Goal: Task Accomplishment & Management: Use online tool/utility

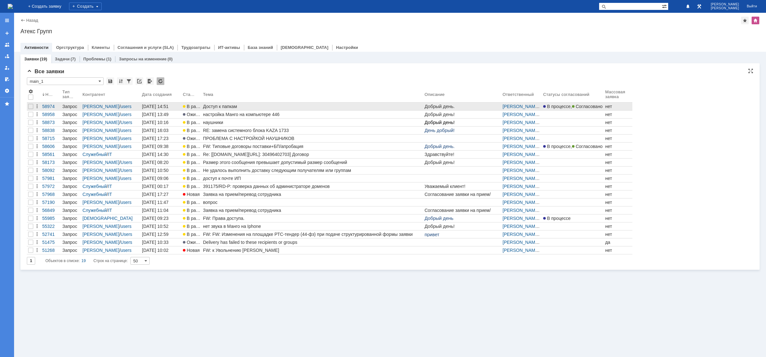
click at [227, 103] on link "Доступ к папкам" at bounding box center [313, 107] width 222 height 8
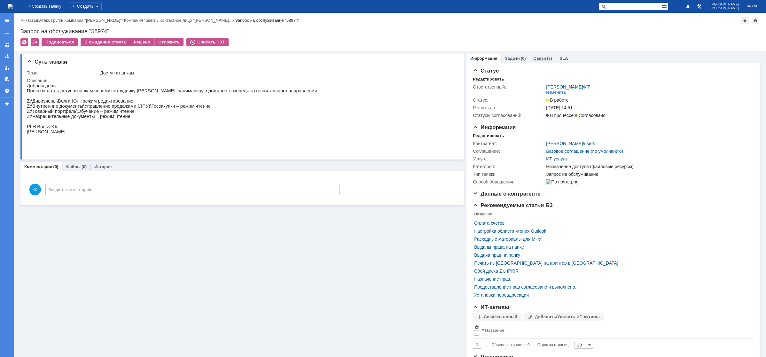
click at [542, 60] on div "Связи (3)" at bounding box center [543, 58] width 26 height 9
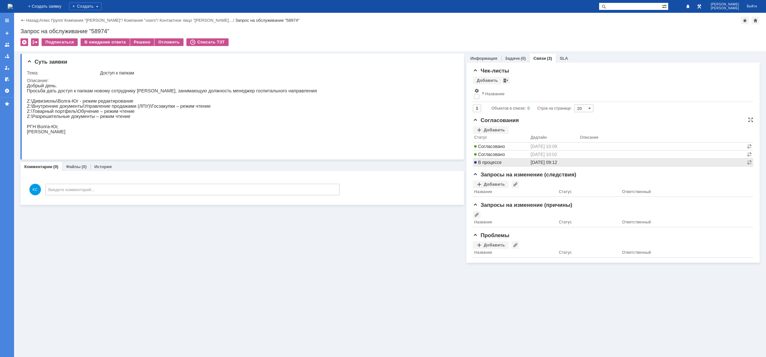
click at [499, 163] on span "В процессе" at bounding box center [488, 162] width 28 height 5
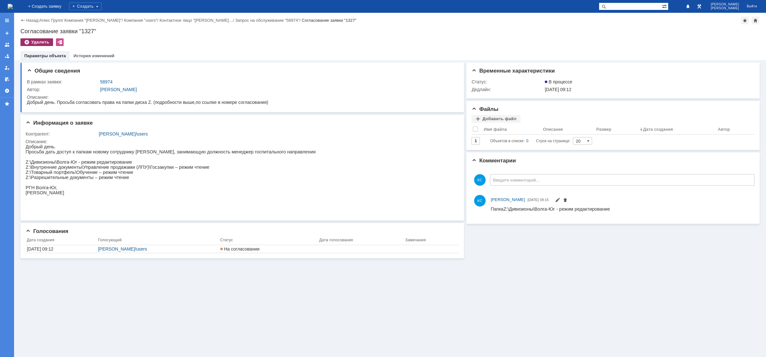
click at [43, 43] on div "Удалить" at bounding box center [36, 42] width 33 height 8
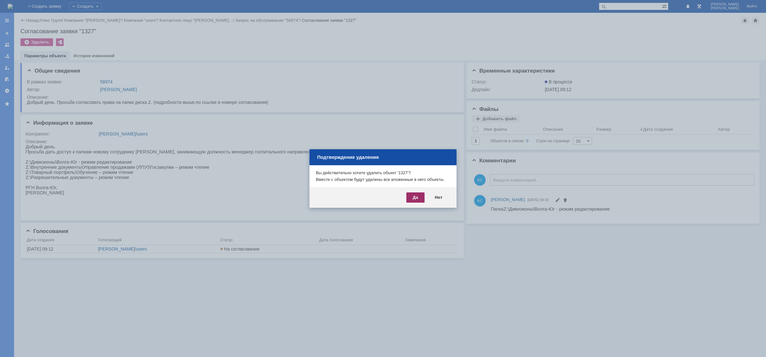
click at [415, 198] on div "Да" at bounding box center [416, 198] width 18 height 10
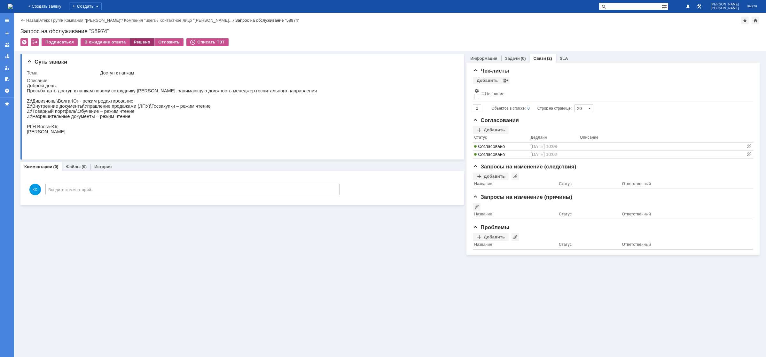
click at [147, 43] on div "Решено" at bounding box center [142, 42] width 24 height 8
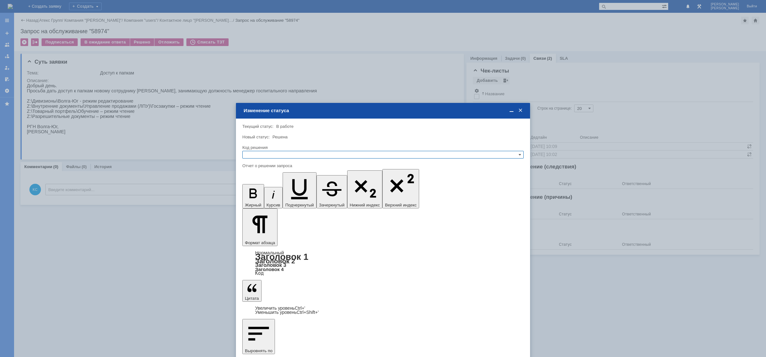
click at [337, 151] on input "text" at bounding box center [383, 155] width 282 height 8
drag, startPoint x: 265, startPoint y: 190, endPoint x: 23, endPoint y: 7, distance: 303.1
click at [265, 190] on div "Спам" at bounding box center [383, 193] width 281 height 7
click at [275, 149] on div "Код решения" at bounding box center [382, 148] width 280 height 4
click at [274, 155] on input "Спам" at bounding box center [383, 155] width 282 height 8
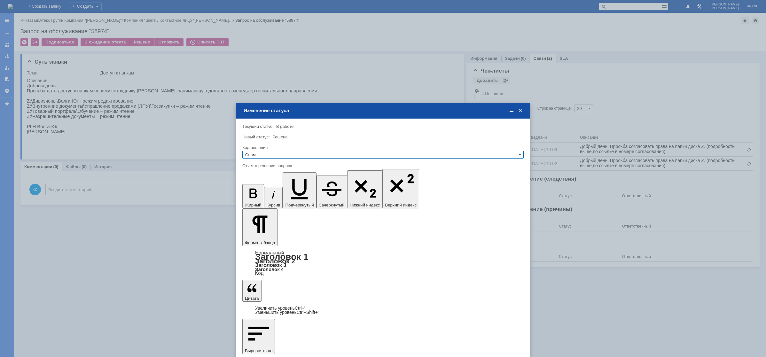
click at [268, 186] on span "Решено" at bounding box center [383, 185] width 276 height 5
type input "Решено"
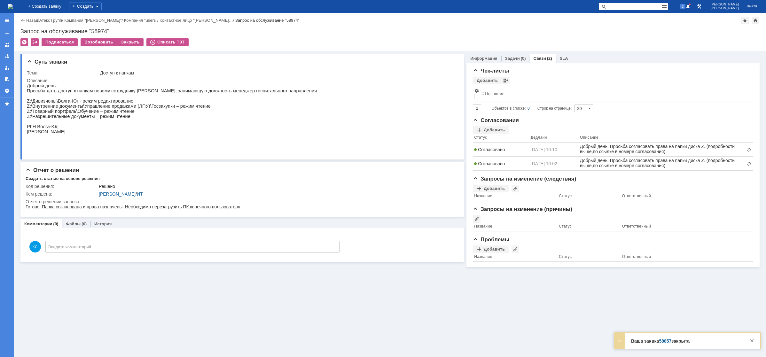
click at [13, 6] on img at bounding box center [10, 6] width 5 height 5
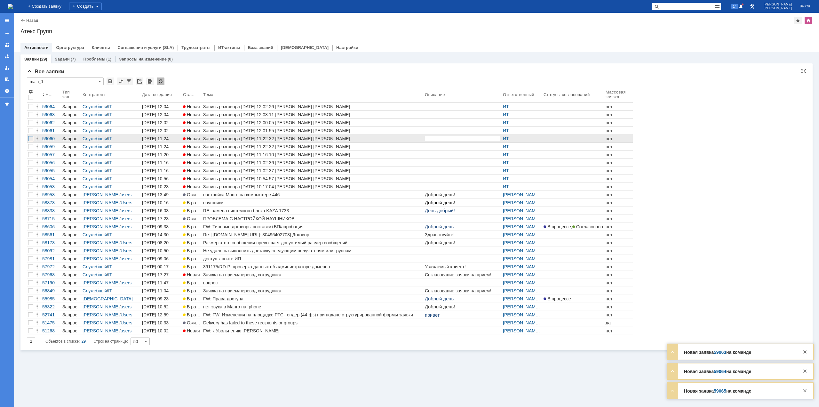
click at [29, 138] on div at bounding box center [30, 138] width 5 height 5
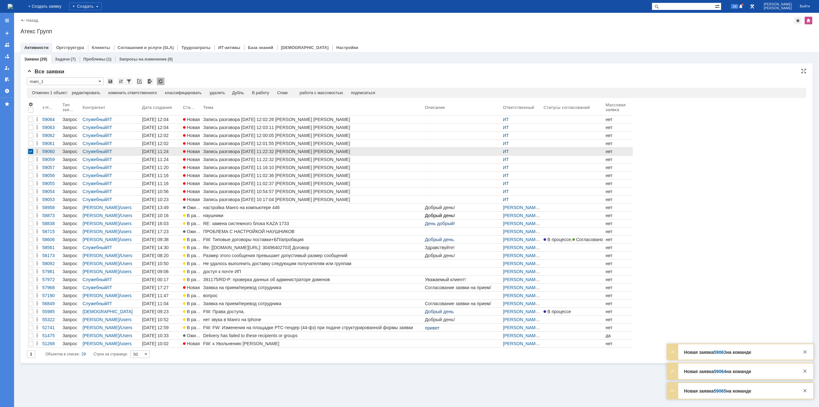
click at [30, 151] on div at bounding box center [30, 151] width 5 height 5
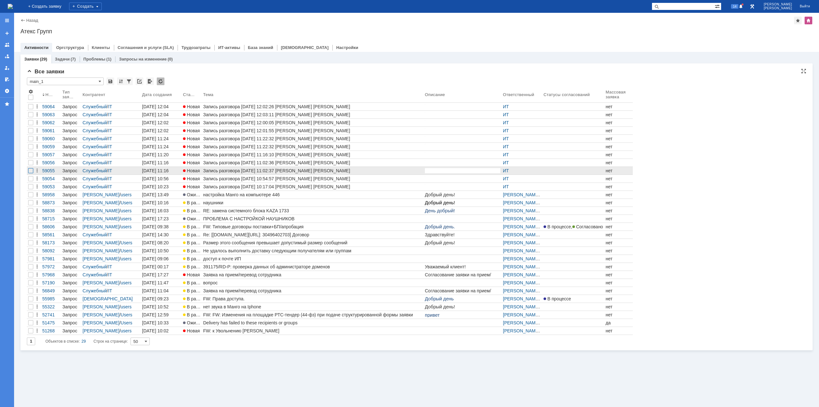
click at [31, 170] on div at bounding box center [30, 170] width 5 height 5
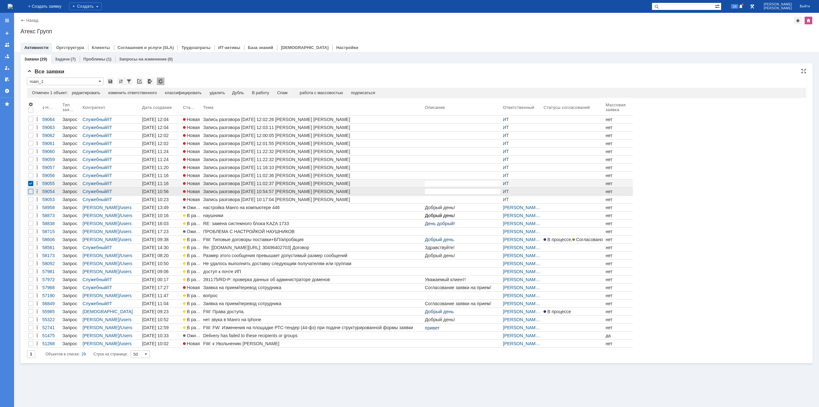
click at [30, 192] on div at bounding box center [30, 191] width 5 height 5
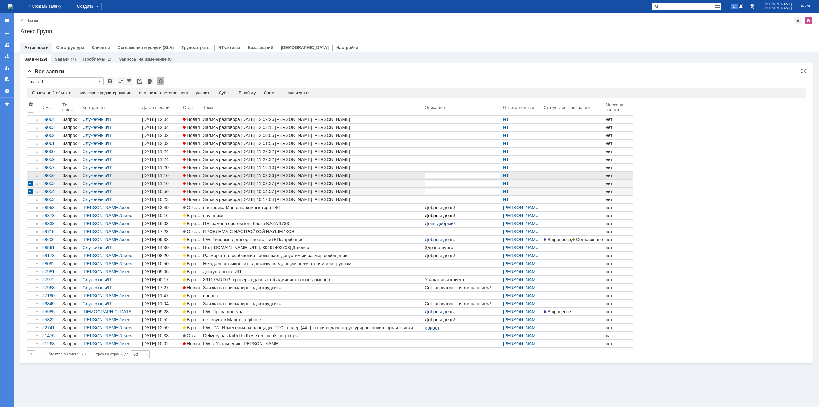
click at [31, 177] on div at bounding box center [30, 175] width 5 height 5
click at [28, 160] on div at bounding box center [30, 159] width 5 height 5
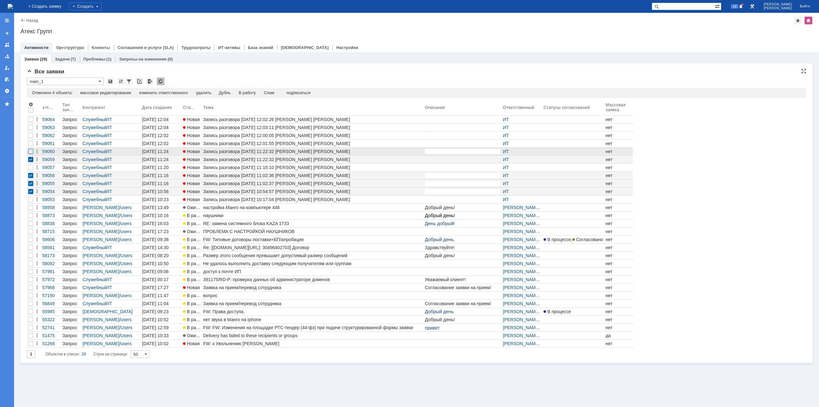
click at [31, 152] on div at bounding box center [30, 151] width 5 height 5
click at [279, 89] on div "Отмечено 5 объектов: редактировать массовое редактирование изменить ответственн…" at bounding box center [416, 93] width 779 height 10
click at [277, 94] on div "Спам" at bounding box center [271, 92] width 11 height 5
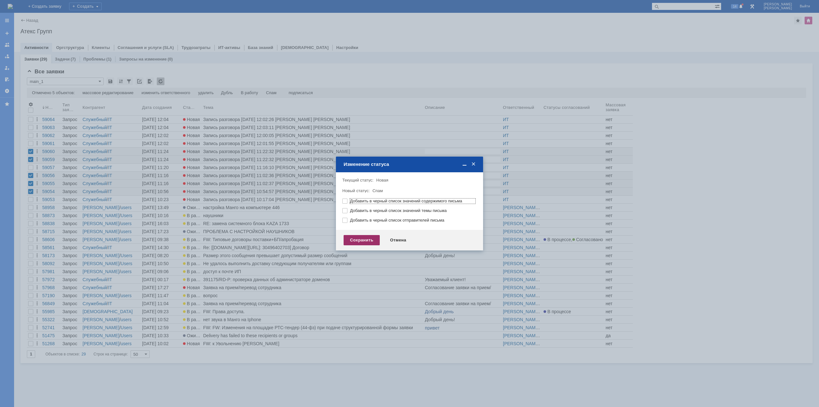
click at [365, 239] on div "Сохранить" at bounding box center [362, 240] width 36 height 10
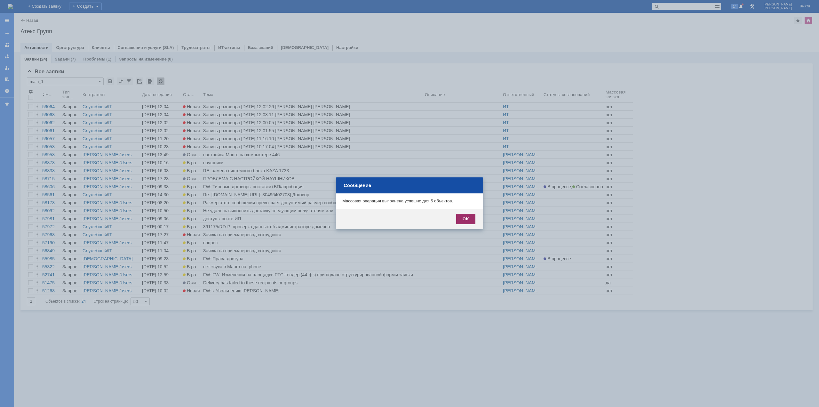
click at [465, 219] on div "OK" at bounding box center [465, 219] width 19 height 10
